Goal: Check status: Check status

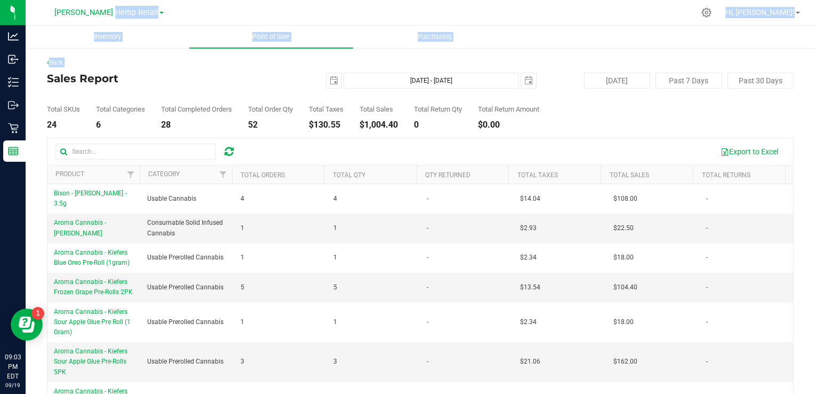
drag, startPoint x: 122, startPoint y: 12, endPoint x: 39, endPoint y: 80, distance: 106.5
click at [39, 80] on div "Morris Hemp Retail Morris Hemp LLC Morris Hemp Retail Hi, Jeff! Inventory Point…" at bounding box center [421, 197] width 790 height 394
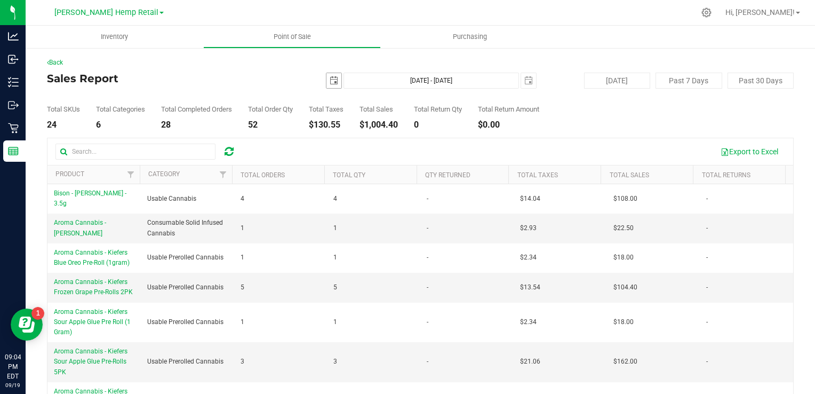
click at [332, 77] on span "select" at bounding box center [334, 80] width 9 height 9
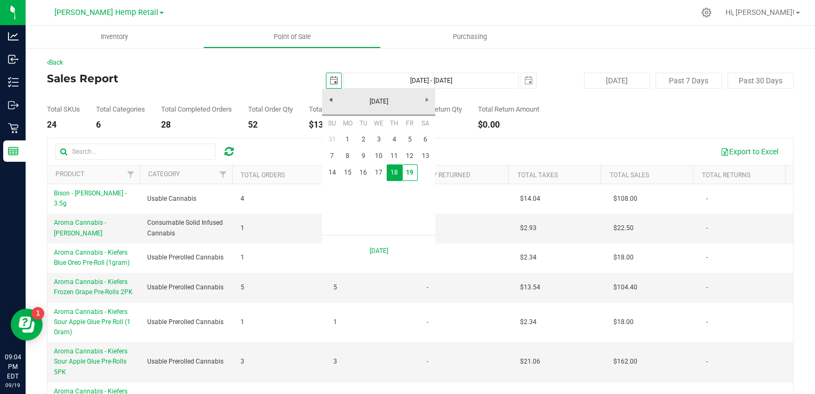
scroll to position [0, 26]
click at [345, 170] on link "15" at bounding box center [347, 172] width 15 height 17
type input "2025-09-15"
type input "Sep 15, 2025 - Sep 18, 2025"
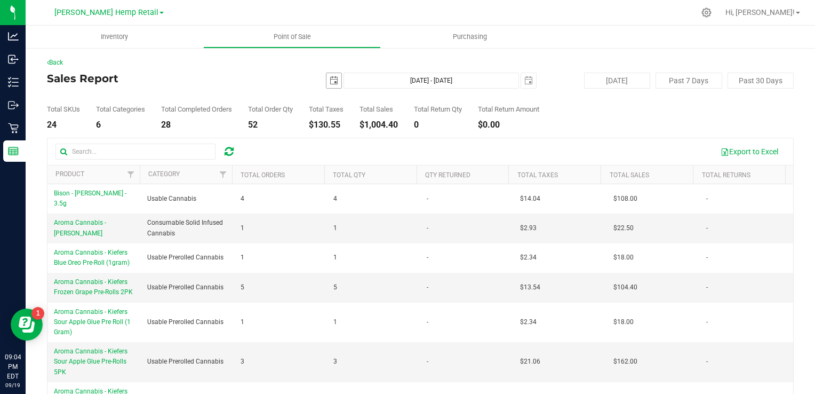
click at [330, 83] on span "select" at bounding box center [334, 80] width 9 height 9
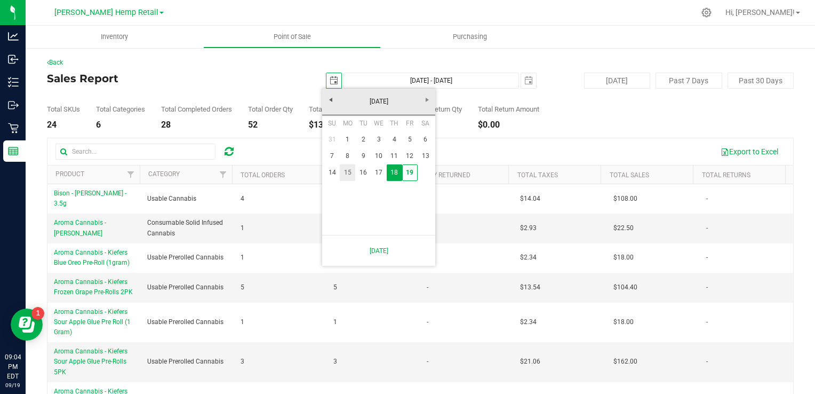
click at [347, 174] on link "15" at bounding box center [347, 172] width 15 height 17
type input "2025-09-15"
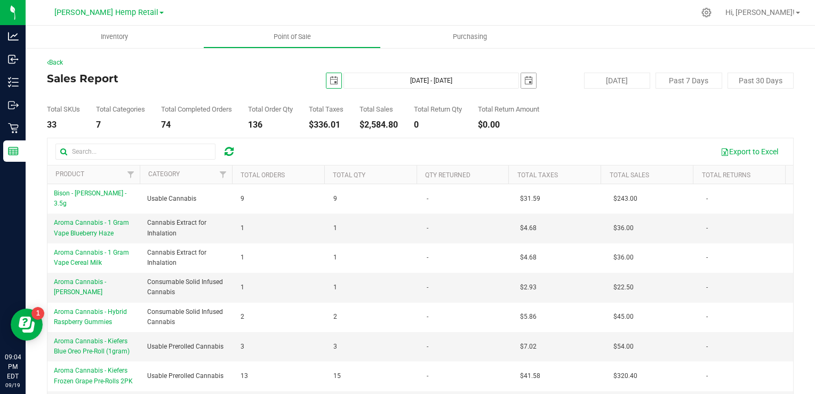
click at [524, 79] on span "select" at bounding box center [528, 80] width 9 height 9
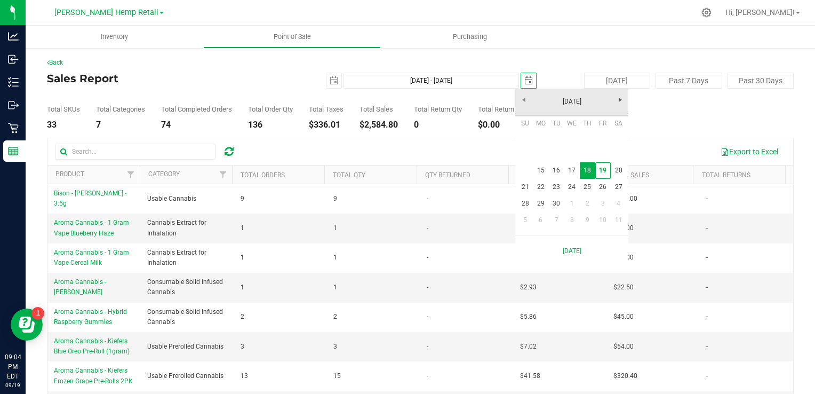
scroll to position [0, 26]
click at [600, 170] on link "19" at bounding box center [602, 170] width 15 height 17
type input "Sep 15, 2025 - Sep 19, 2025"
type input "[DATE]"
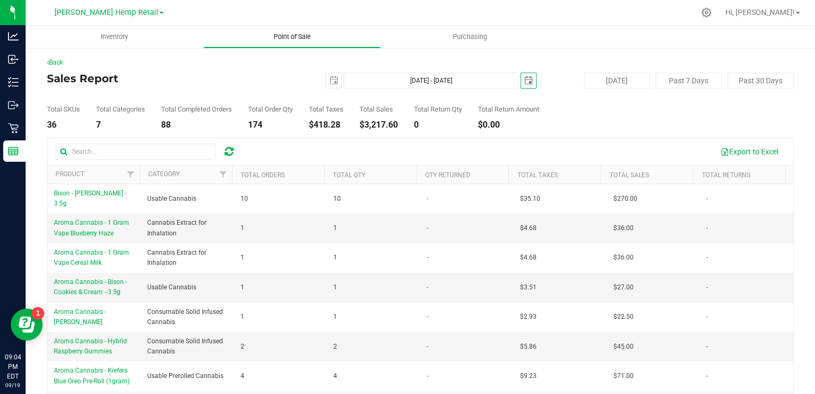
click at [286, 34] on span "Point of Sale" at bounding box center [292, 37] width 66 height 10
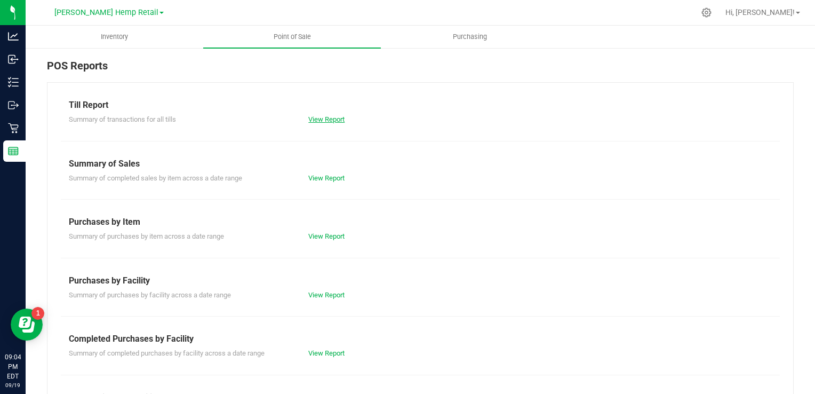
click at [308, 115] on link "View Report" at bounding box center [326, 119] width 36 height 8
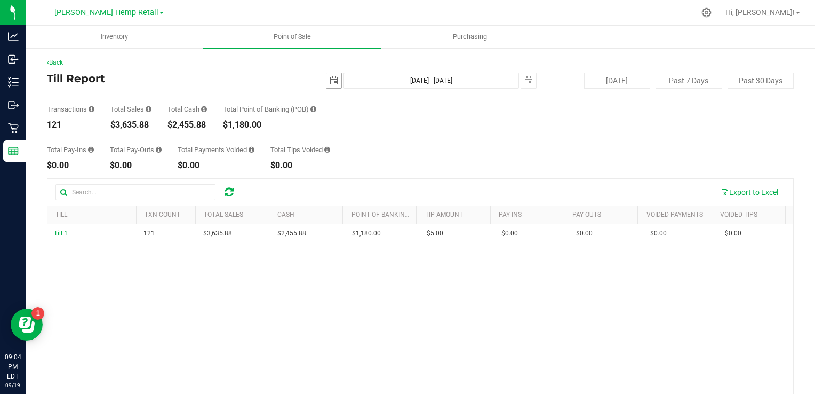
click at [330, 80] on span "select" at bounding box center [334, 80] width 9 height 9
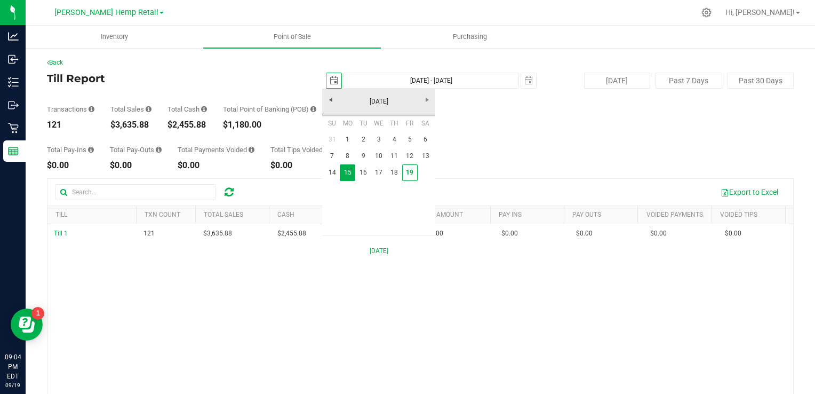
scroll to position [0, 26]
click at [348, 153] on link "8" at bounding box center [347, 156] width 15 height 17
type input "2025-09-08"
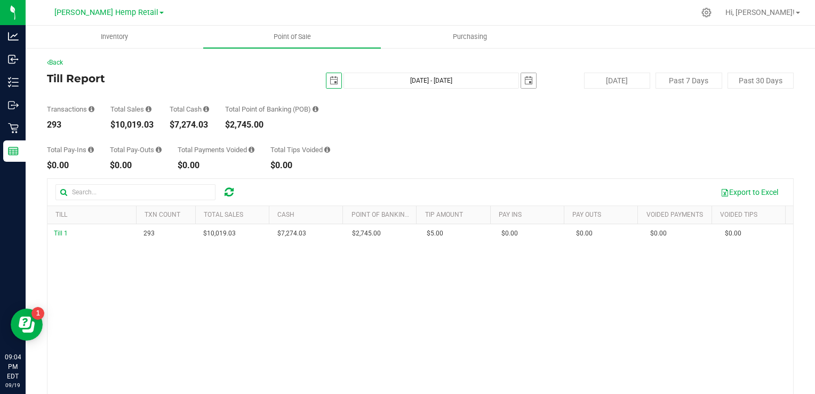
click at [524, 83] on span "select" at bounding box center [528, 80] width 9 height 9
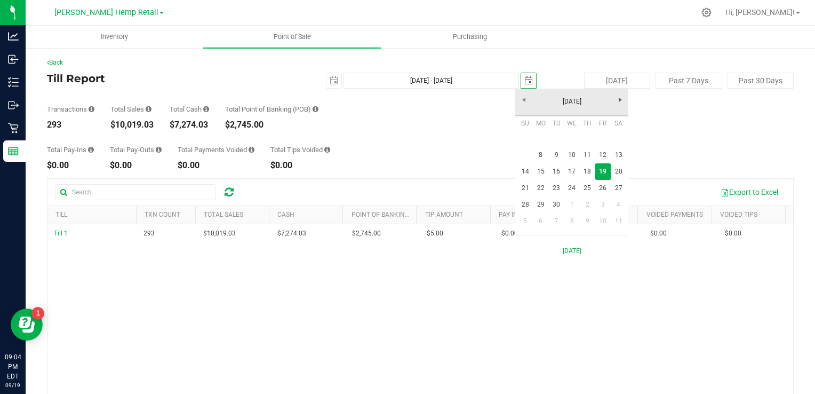
scroll to position [0, 26]
click at [602, 155] on link "12" at bounding box center [602, 155] width 15 height 17
type input "Sep 8, 2025 - Sep 12, 2025"
type input "2025-09-12"
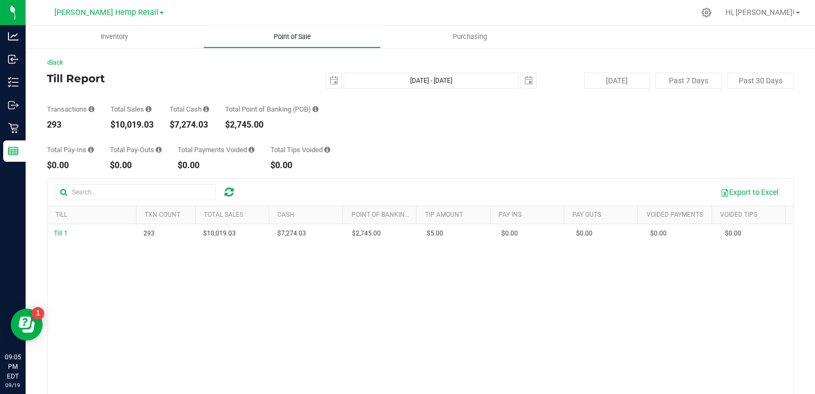
click at [296, 35] on span "Point of Sale" at bounding box center [292, 37] width 66 height 10
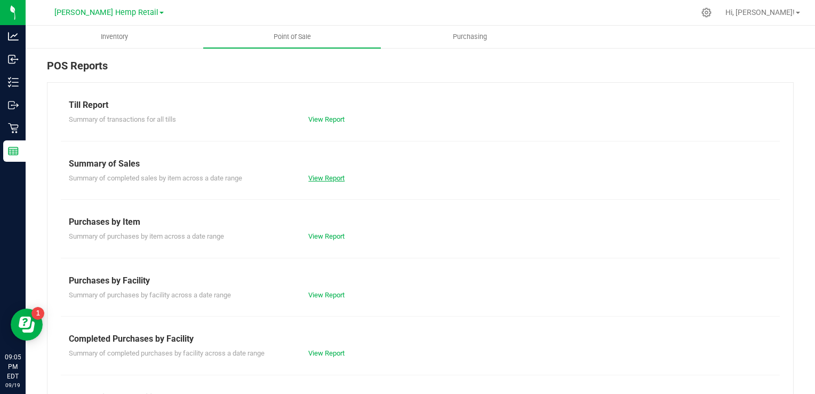
click at [327, 179] on link "View Report" at bounding box center [326, 178] width 36 height 8
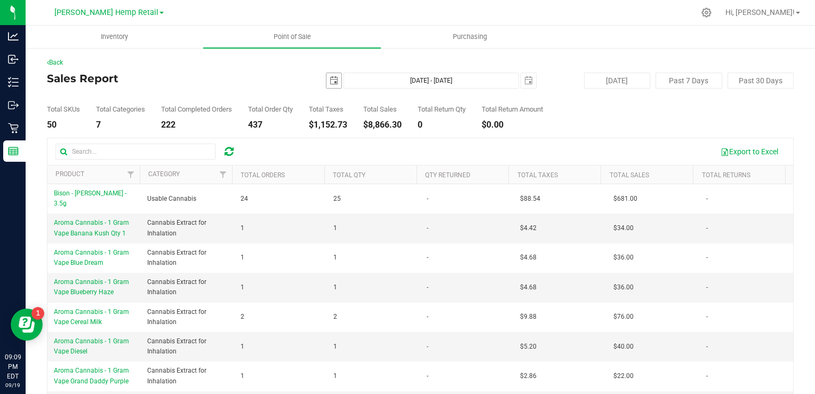
click at [330, 84] on span "select" at bounding box center [333, 80] width 15 height 15
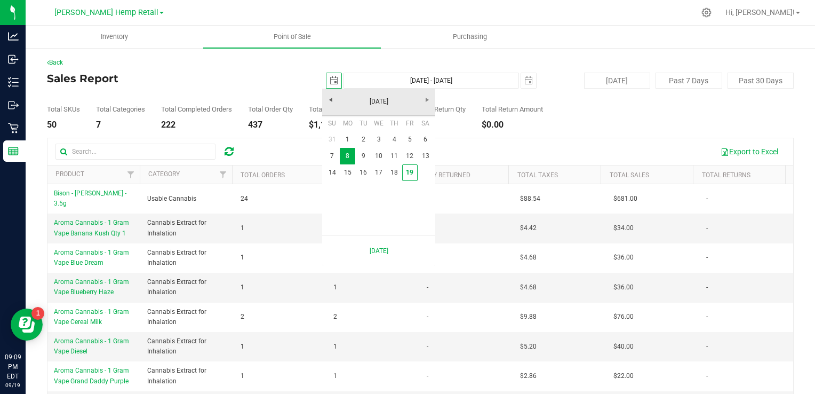
scroll to position [0, 26]
click at [361, 161] on link "9" at bounding box center [362, 156] width 15 height 17
type input "2025-09-09"
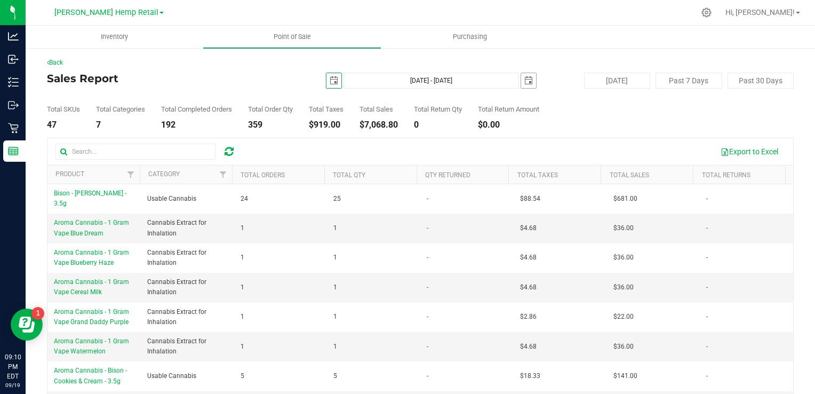
click at [524, 83] on span "select" at bounding box center [528, 80] width 9 height 9
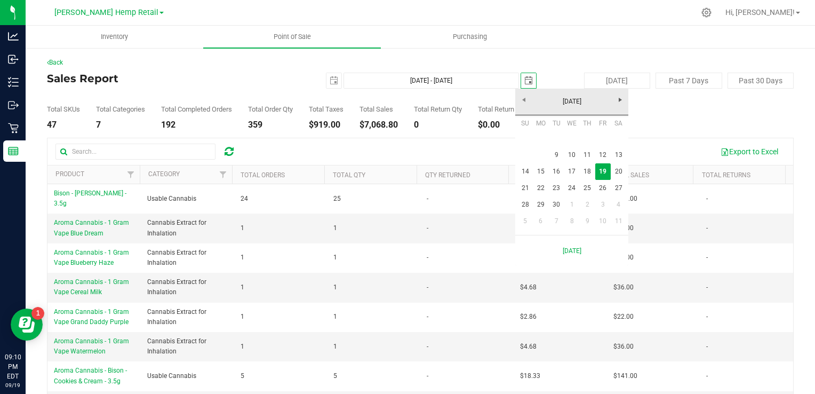
scroll to position [0, 26]
click at [602, 153] on link "12" at bounding box center [602, 155] width 15 height 17
type input "Sep 9, 2025 - Sep 12, 2025"
type input "2025-09-12"
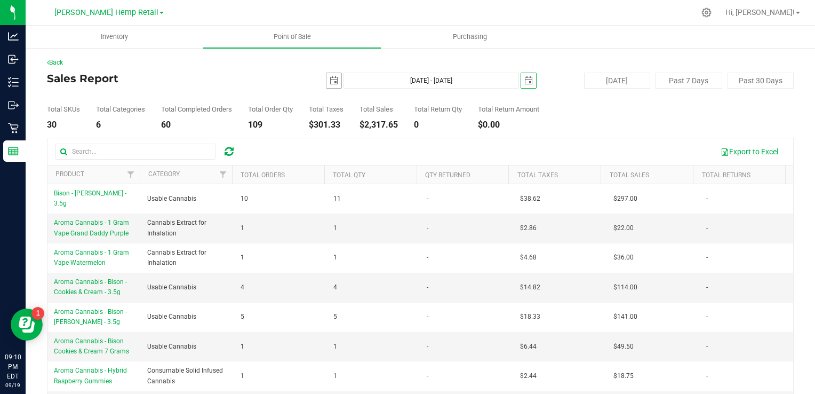
click at [330, 81] on span "select" at bounding box center [334, 80] width 9 height 9
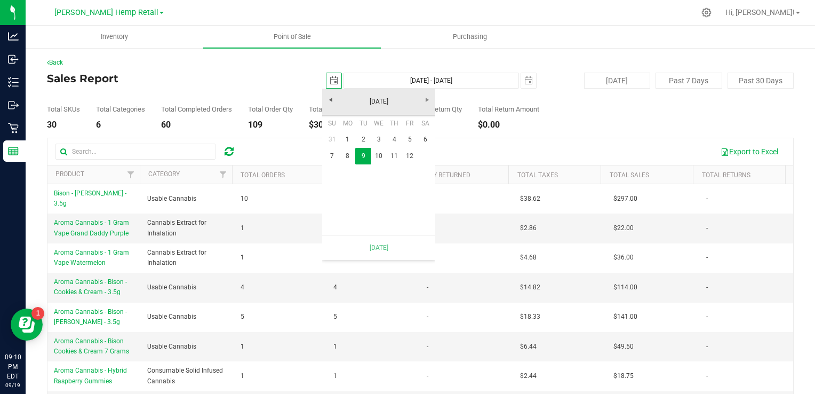
scroll to position [0, 26]
click at [423, 101] on link "September 2025" at bounding box center [379, 101] width 115 height 17
click at [339, 192] on link "Sep" at bounding box center [337, 190] width 27 height 27
click at [330, 78] on span "select" at bounding box center [334, 80] width 9 height 9
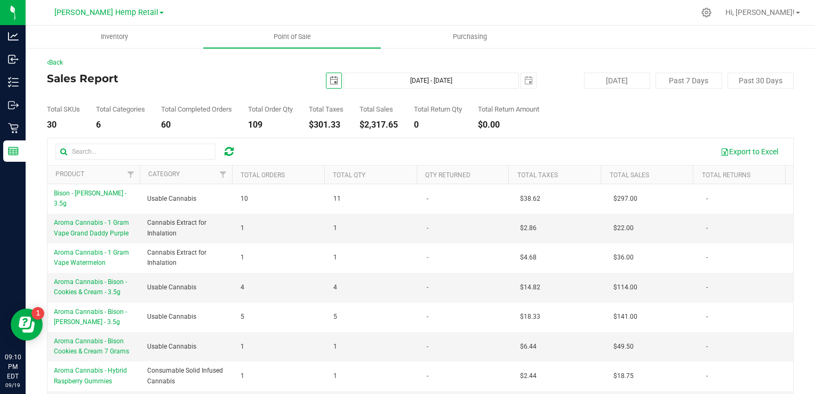
click at [330, 78] on span "select" at bounding box center [334, 80] width 9 height 9
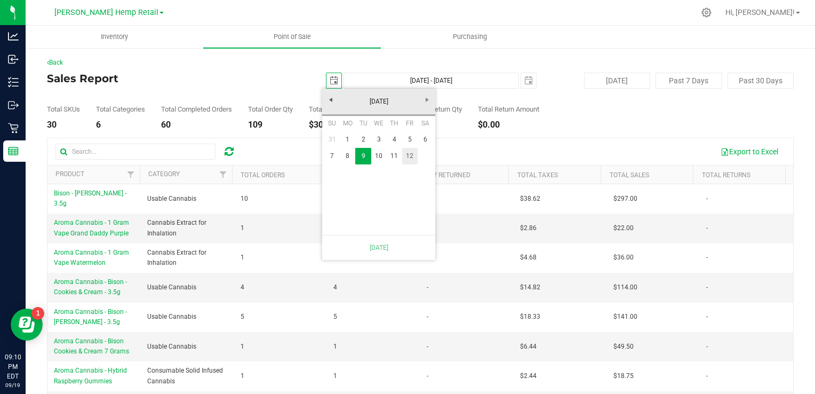
click at [410, 153] on link "12" at bounding box center [409, 156] width 15 height 17
type input "Sep 12, 2025 - Sep 12, 2025"
type input "2025-09-12"
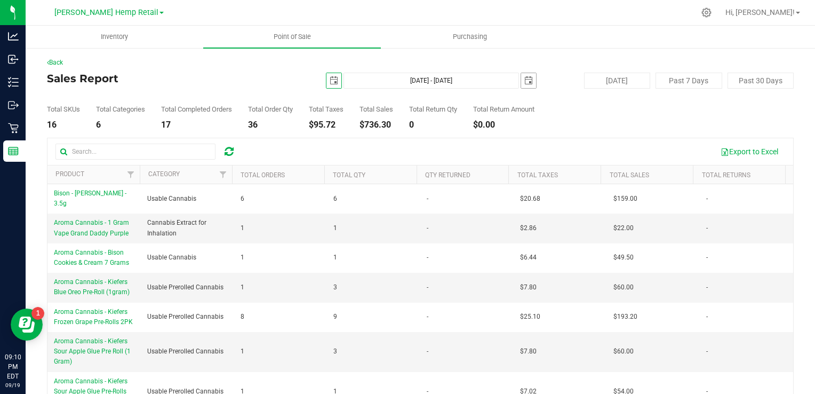
click at [525, 80] on span "select" at bounding box center [528, 80] width 9 height 9
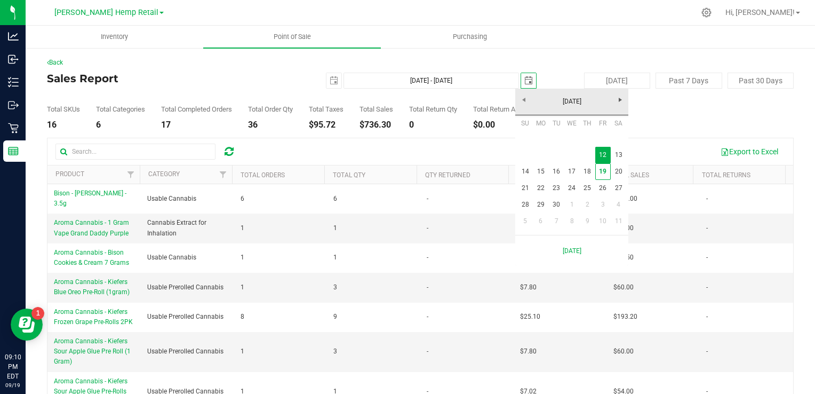
scroll to position [0, 26]
click at [605, 174] on link "19" at bounding box center [602, 171] width 15 height 17
type input "Sep 12, 2025 - Sep 19, 2025"
type input "[DATE]"
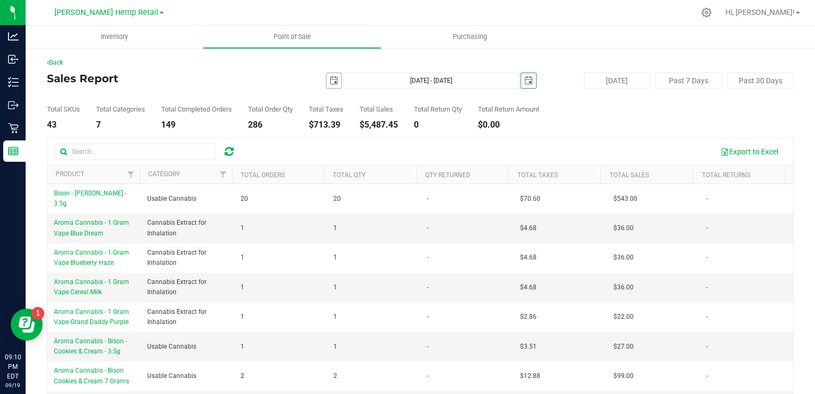
click at [326, 82] on span "select" at bounding box center [333, 80] width 15 height 15
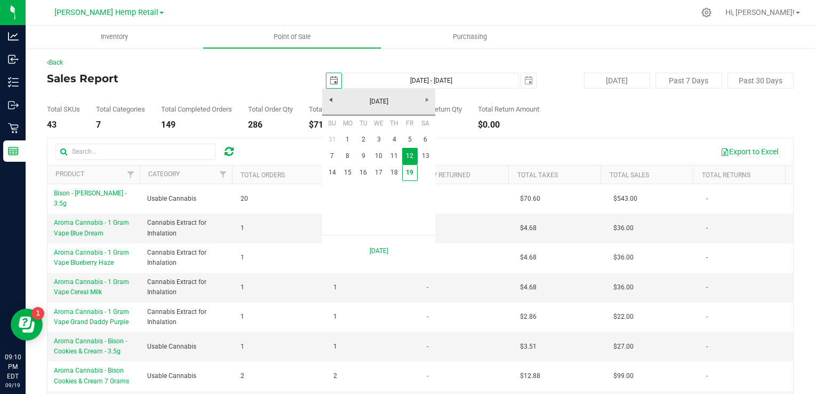
scroll to position [0, 26]
click at [365, 170] on link "16" at bounding box center [362, 172] width 15 height 17
type input "Sep 16, 2025 - Sep 19, 2025"
type input "2025-09-16"
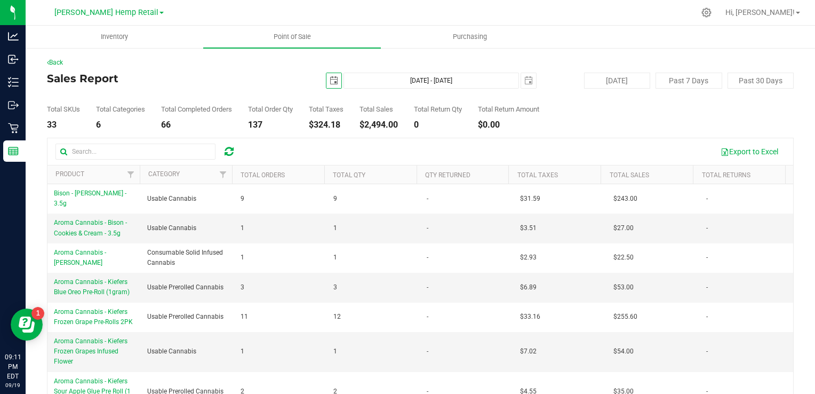
click at [330, 83] on span "select" at bounding box center [334, 80] width 9 height 9
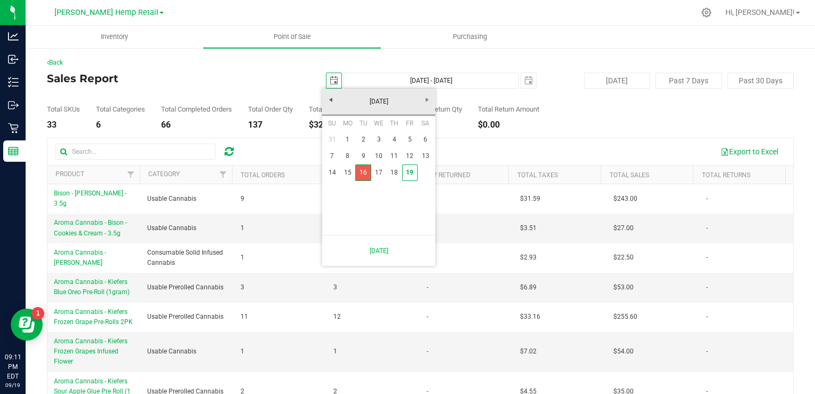
click at [361, 174] on link "16" at bounding box center [362, 172] width 15 height 17
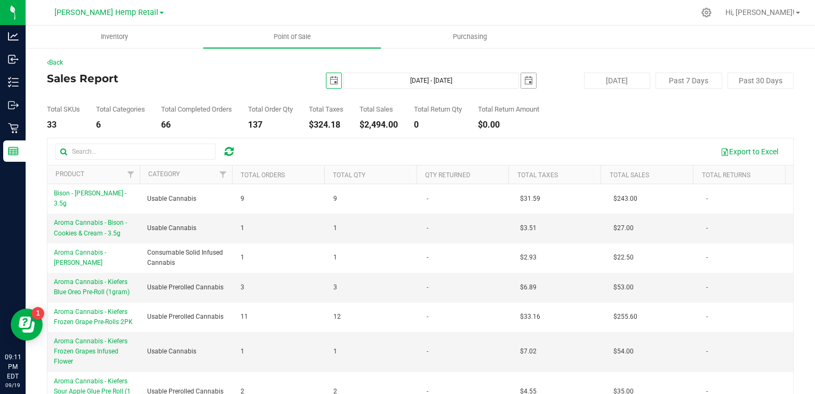
click at [522, 74] on span "select" at bounding box center [528, 80] width 15 height 15
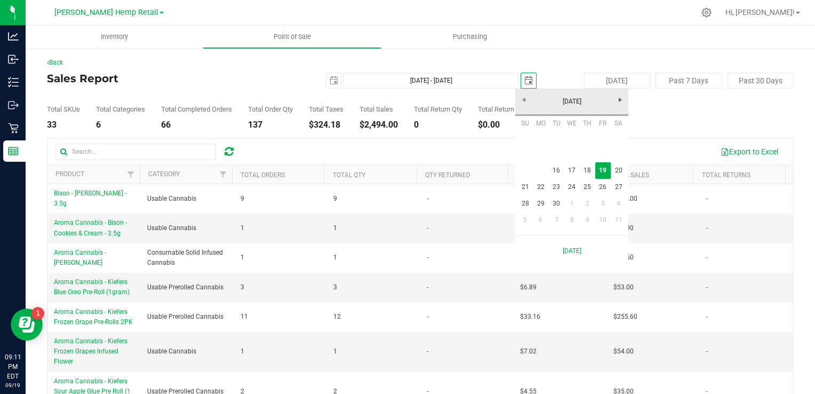
scroll to position [0, 26]
click at [602, 170] on link "19" at bounding box center [602, 170] width 15 height 17
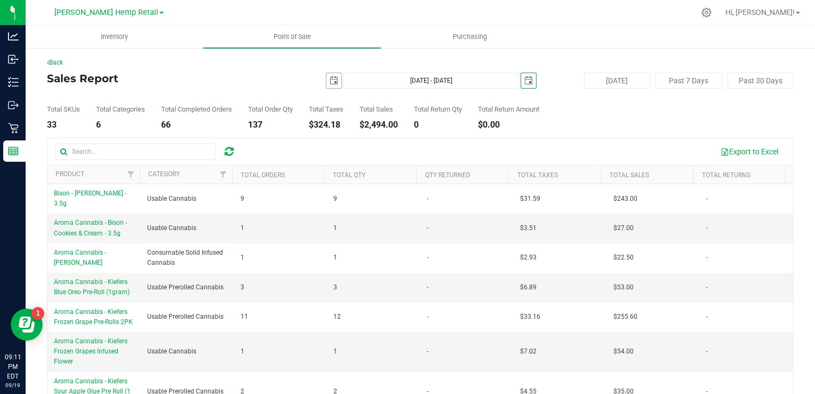
click at [333, 81] on span "select" at bounding box center [334, 80] width 9 height 9
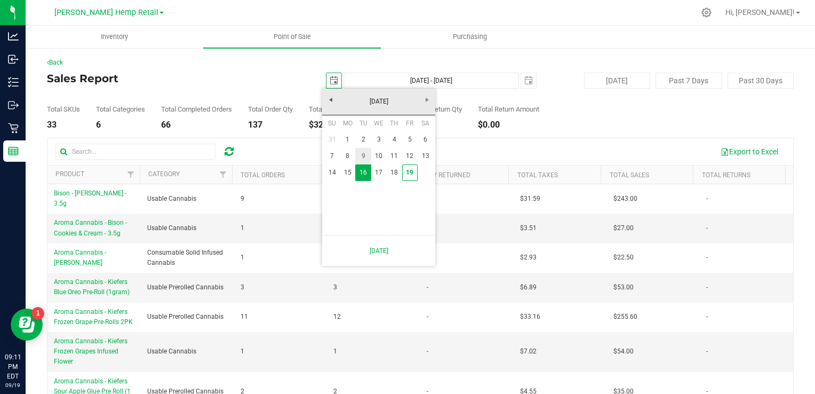
click at [362, 154] on link "9" at bounding box center [362, 156] width 15 height 17
type input "Sep 9, 2025 - Sep 19, 2025"
type input "2025-09-09"
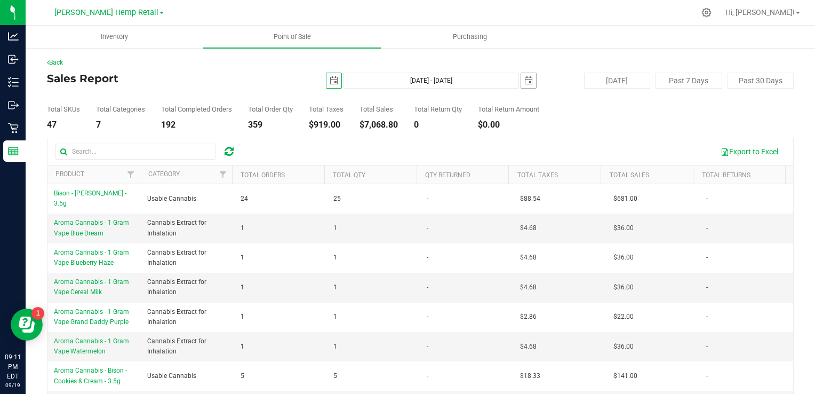
click at [524, 81] on span "select" at bounding box center [528, 80] width 9 height 9
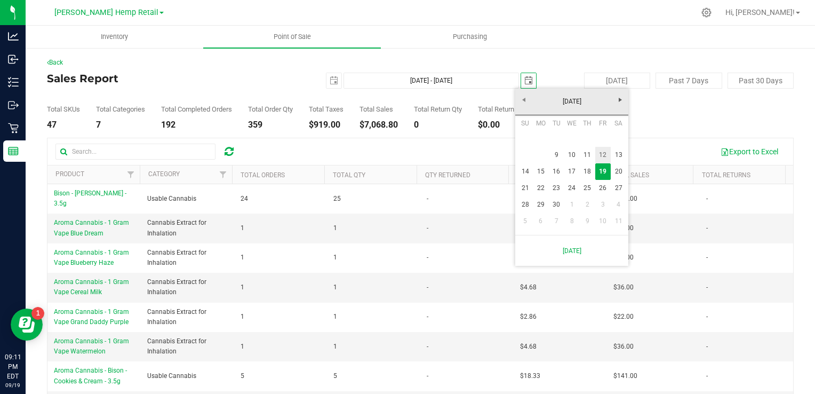
click at [602, 157] on link "12" at bounding box center [602, 155] width 15 height 17
type input "Sep 9, 2025 - Sep 12, 2025"
type input "2025-09-12"
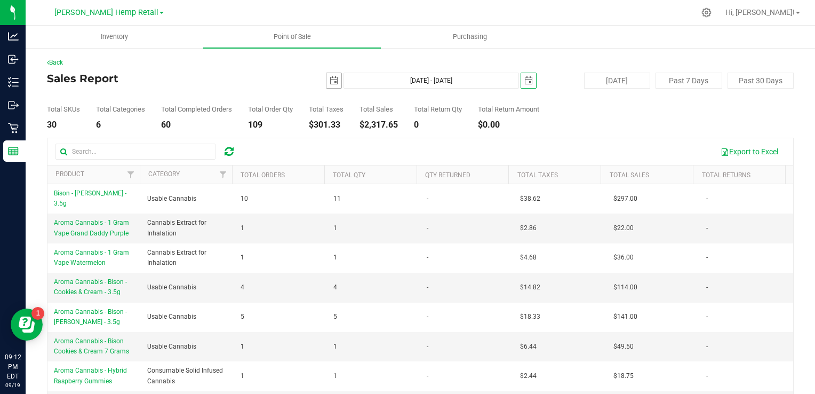
click at [331, 78] on span "select" at bounding box center [334, 80] width 9 height 9
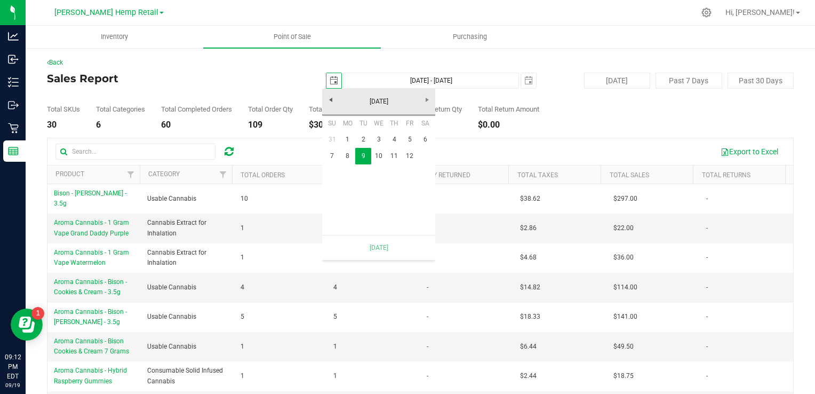
scroll to position [0, 26]
click at [352, 155] on link "8" at bounding box center [347, 156] width 15 height 17
type input "Sep 8, 2025 - Sep 12, 2025"
type input "2025-09-08"
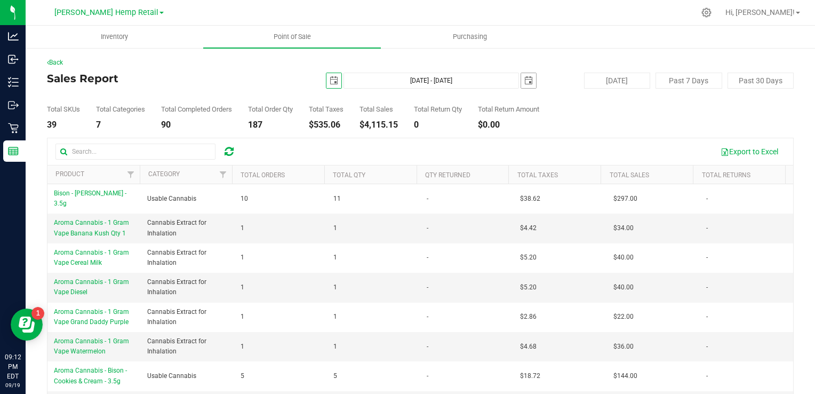
click at [524, 84] on span "select" at bounding box center [528, 80] width 9 height 9
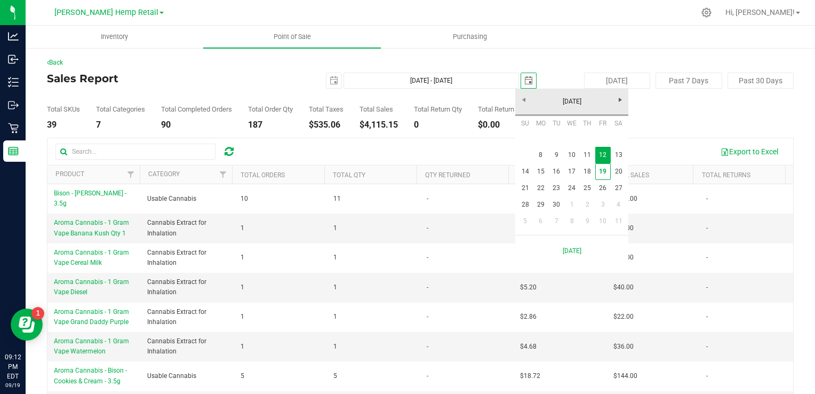
scroll to position [0, 26]
click at [601, 174] on link "19" at bounding box center [602, 171] width 15 height 17
type input "Sep 8, 2025 - Sep 19, 2025"
type input "[DATE]"
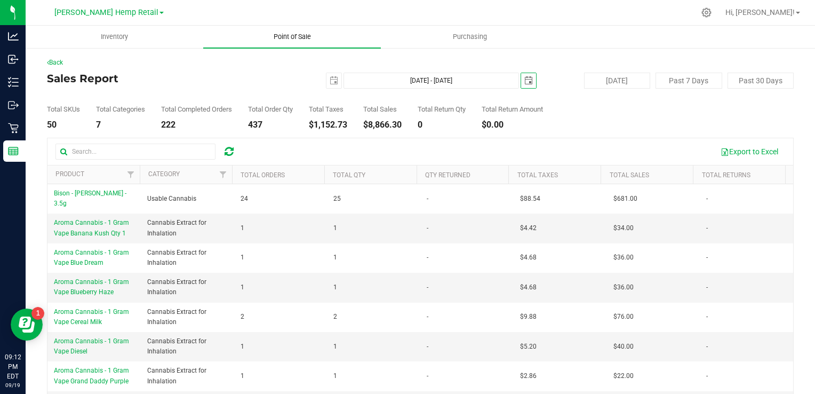
click at [290, 39] on span "Point of Sale" at bounding box center [292, 37] width 66 height 10
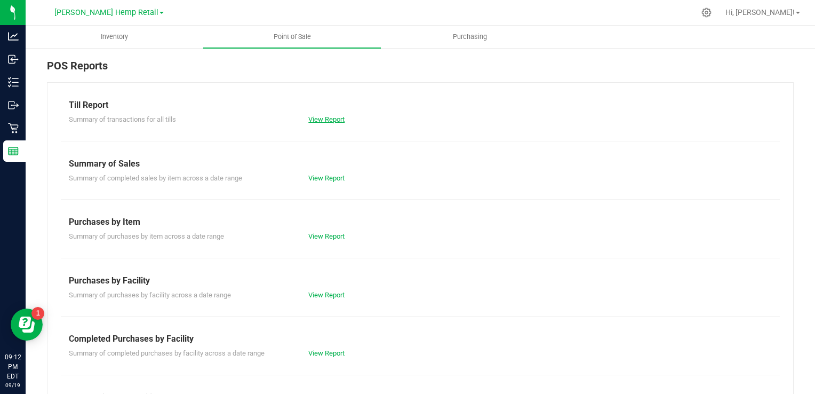
click at [322, 116] on link "View Report" at bounding box center [326, 119] width 36 height 8
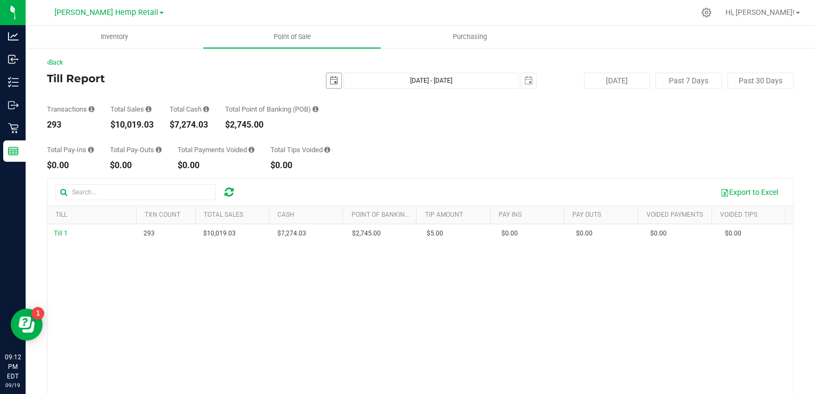
click at [330, 80] on span "select" at bounding box center [334, 80] width 9 height 9
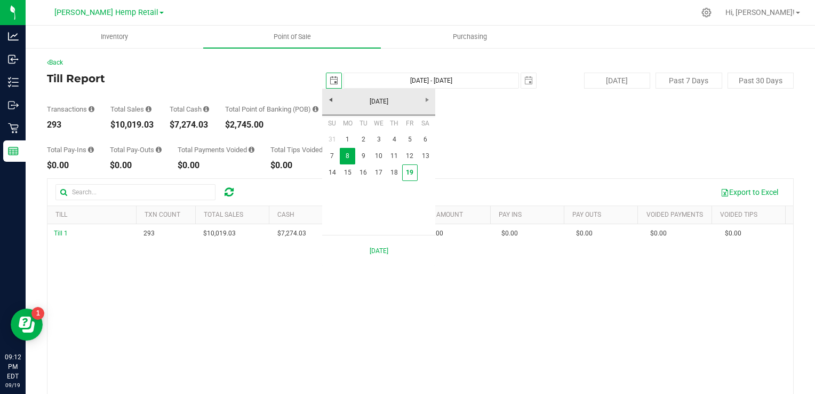
scroll to position [0, 26]
click at [361, 171] on link "16" at bounding box center [362, 172] width 15 height 17
type input "2025-09-16"
type input "Sep 16, 2025 - Sep 19, 2025"
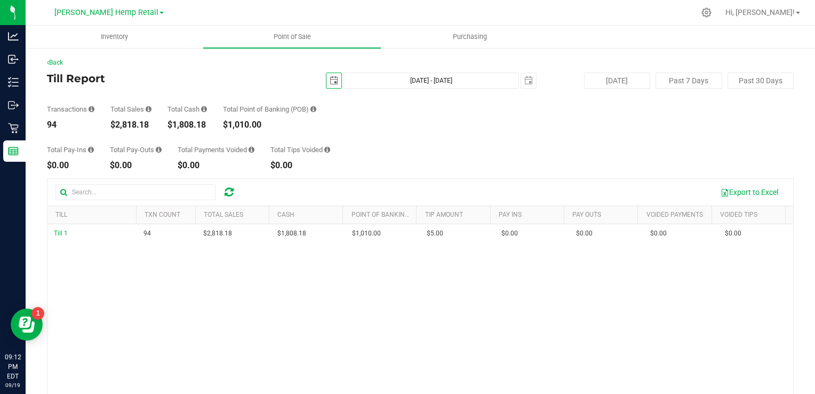
click at [332, 82] on span "select" at bounding box center [334, 80] width 9 height 9
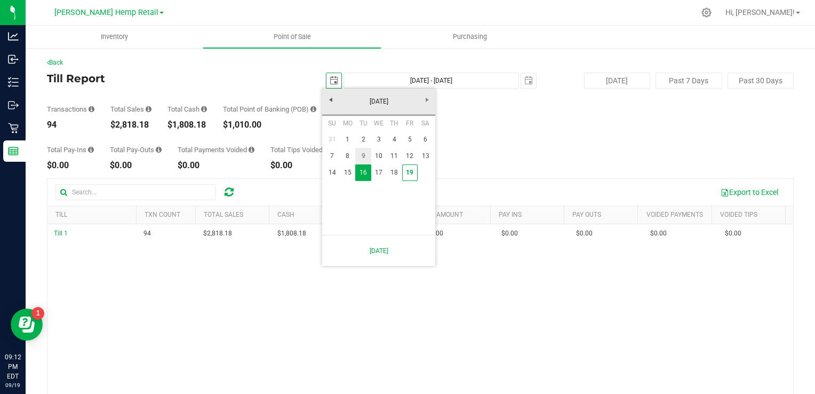
click at [363, 153] on link "9" at bounding box center [362, 156] width 15 height 17
type input "2025-09-09"
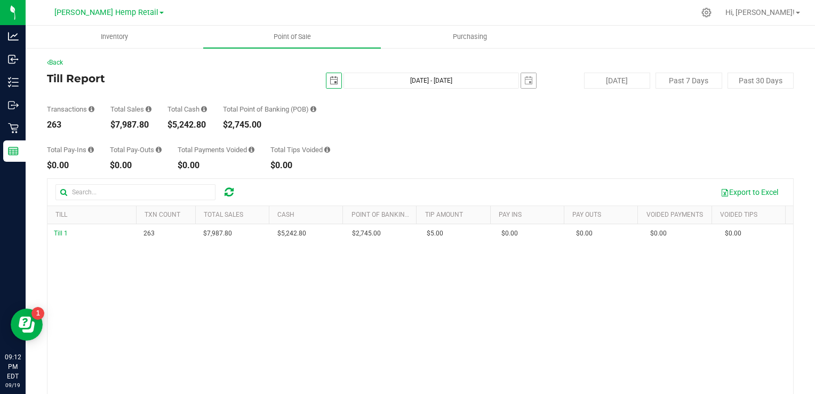
click at [531, 79] on span "select" at bounding box center [528, 80] width 15 height 15
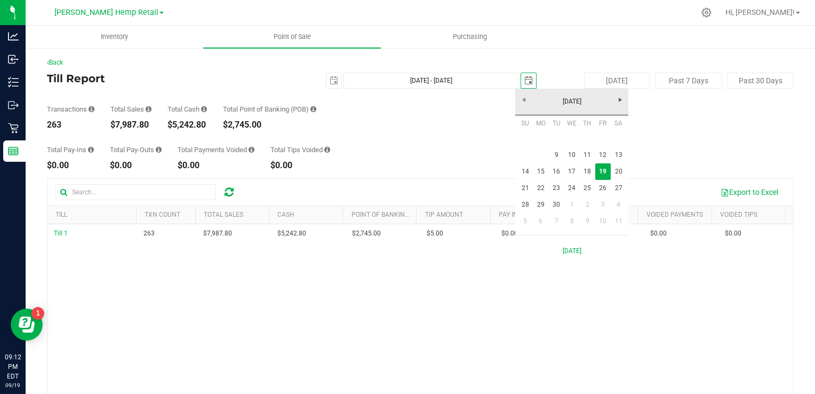
scroll to position [0, 26]
click at [605, 157] on link "12" at bounding box center [602, 155] width 15 height 17
type input "Sep 9, 2025 - Sep 12, 2025"
type input "2025-09-12"
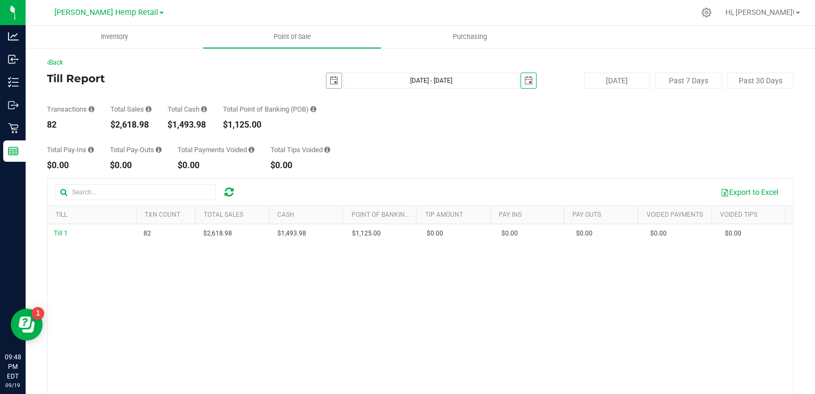
click at [332, 81] on span "select" at bounding box center [334, 80] width 9 height 9
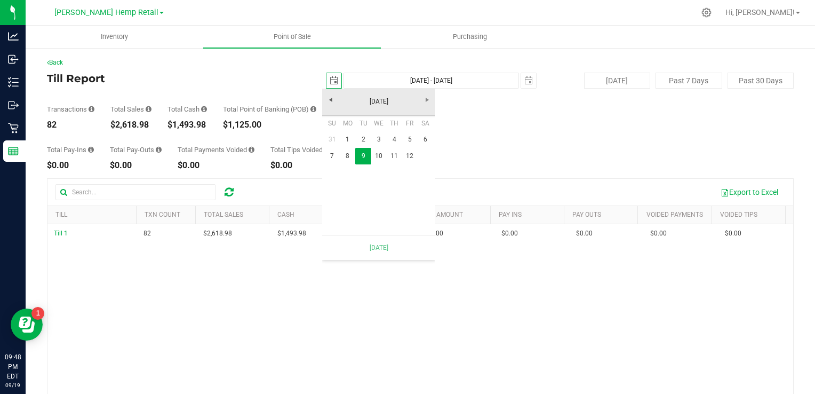
scroll to position [0, 26]
click at [412, 155] on link "12" at bounding box center [409, 156] width 15 height 17
type input "Sep 12, 2025 - Sep 12, 2025"
type input "2025-09-12"
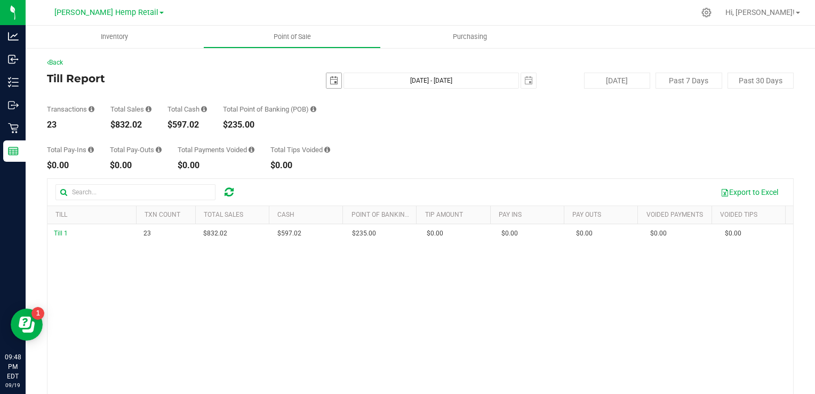
click at [331, 82] on span "select" at bounding box center [334, 80] width 9 height 9
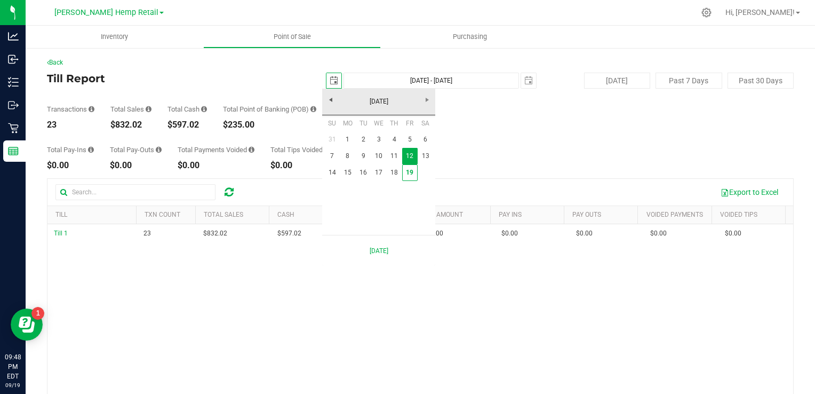
scroll to position [0, 26]
click at [411, 174] on link "19" at bounding box center [409, 172] width 15 height 17
type input "[DATE]"
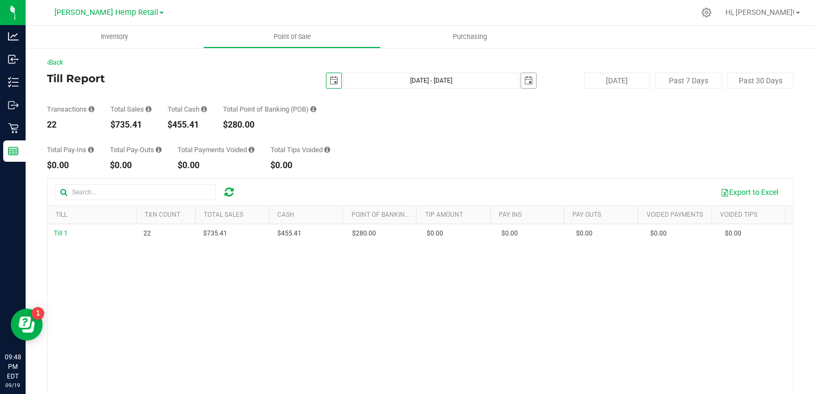
click at [524, 83] on span "select" at bounding box center [528, 80] width 9 height 9
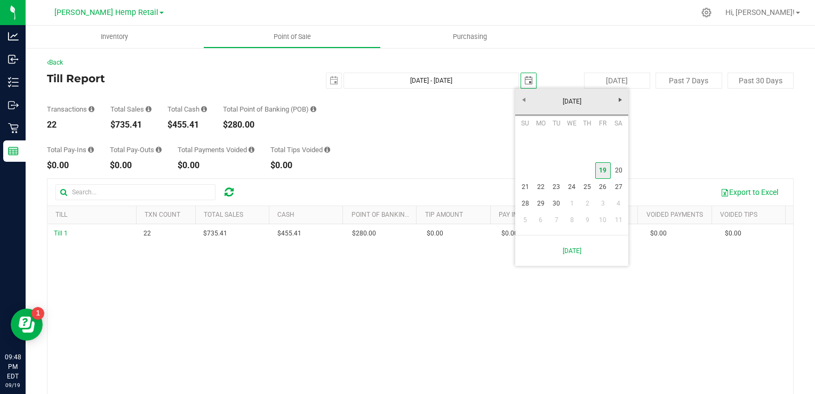
click at [601, 171] on link "19" at bounding box center [602, 170] width 15 height 17
type input "[DATE] - [DATE]"
type input "[DATE]"
